Goal: Information Seeking & Learning: Learn about a topic

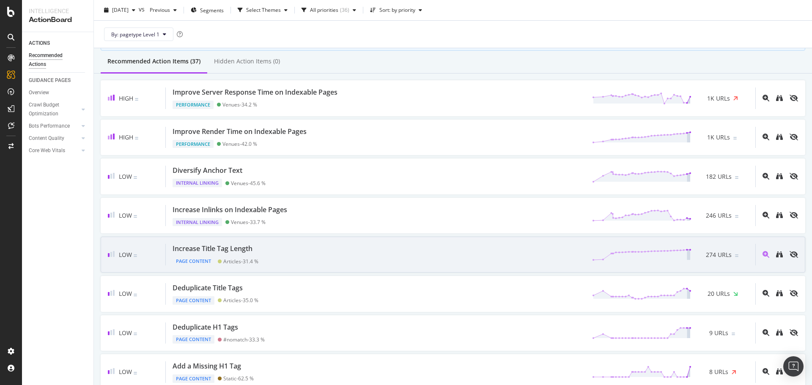
scroll to position [85, 0]
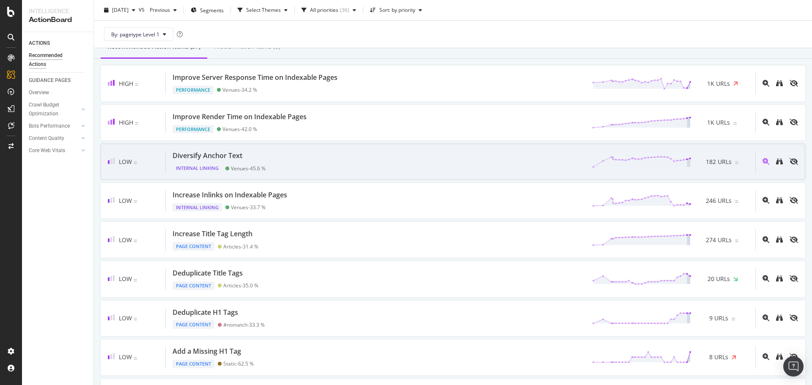
click at [266, 151] on div "Diversify Anchor Text" at bounding box center [219, 156] width 93 height 10
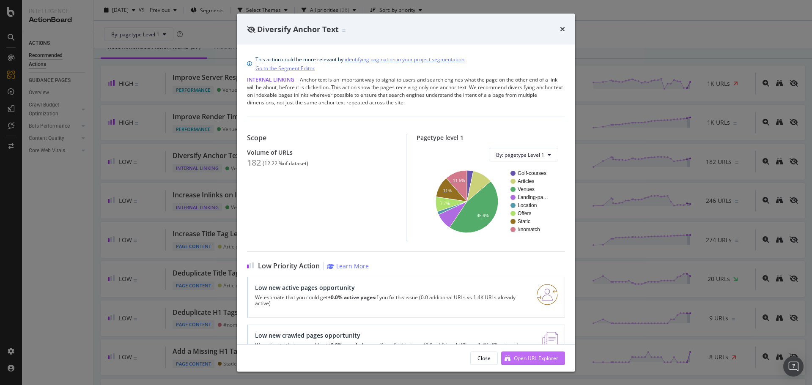
click at [533, 354] on div "Open URL Explorer" at bounding box center [529, 358] width 57 height 13
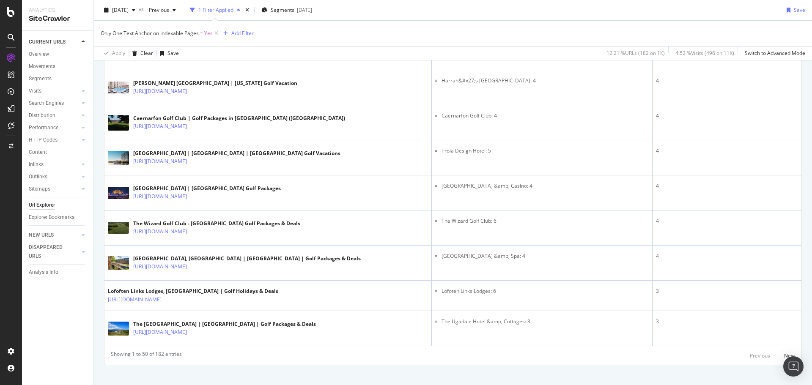
scroll to position [1660, 0]
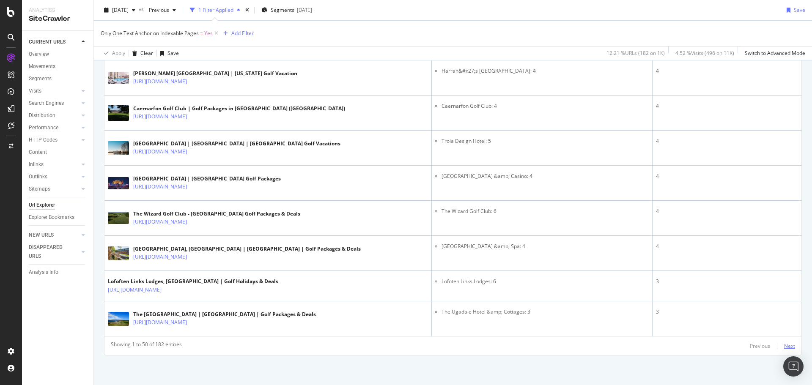
click at [787, 346] on div "Next" at bounding box center [789, 346] width 11 height 7
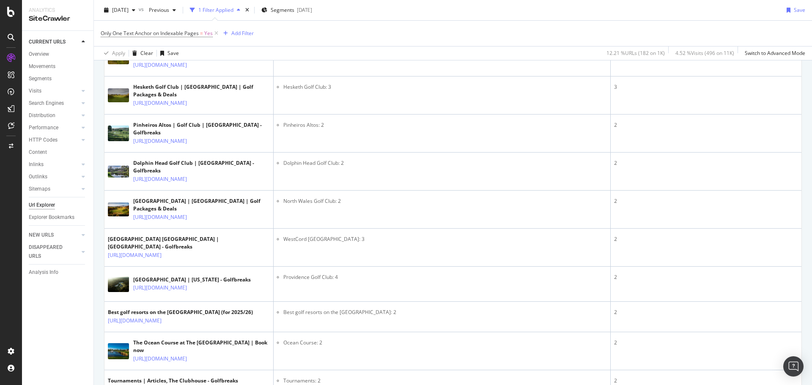
scroll to position [677, 0]
